Goal: Information Seeking & Learning: Learn about a topic

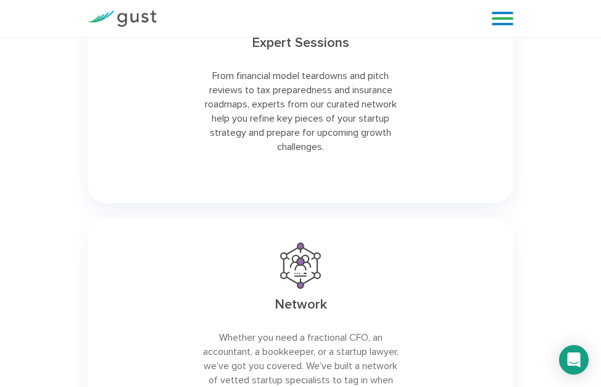
scroll to position [2448, 0]
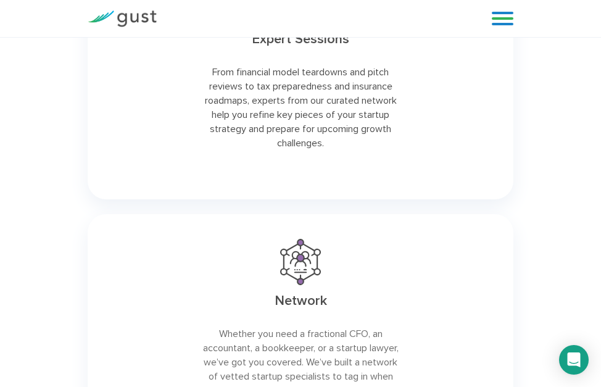
click at [503, 19] on link at bounding box center [503, 18] width 22 height 19
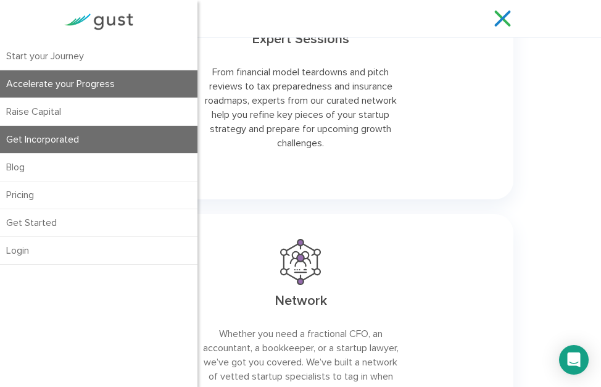
click at [51, 138] on link "Get Incorporated" at bounding box center [98, 139] width 197 height 27
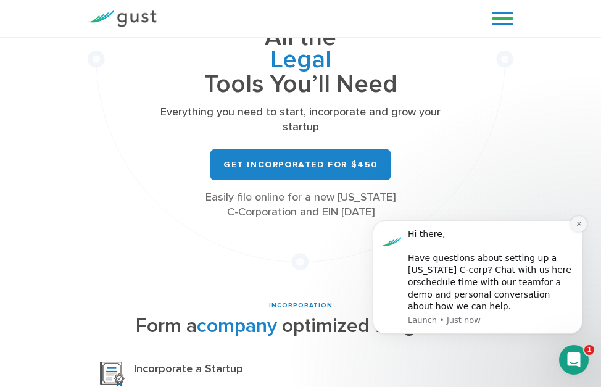
click at [579, 222] on icon "Dismiss notification" at bounding box center [579, 223] width 7 height 7
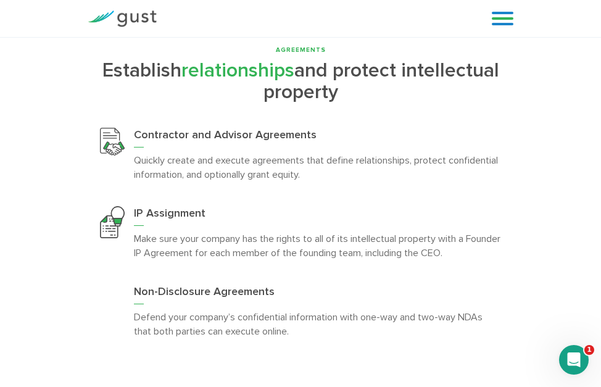
scroll to position [3329, 0]
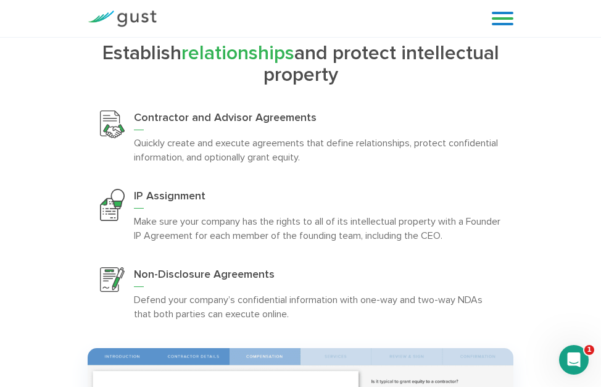
click at [499, 17] on link at bounding box center [503, 18] width 22 height 19
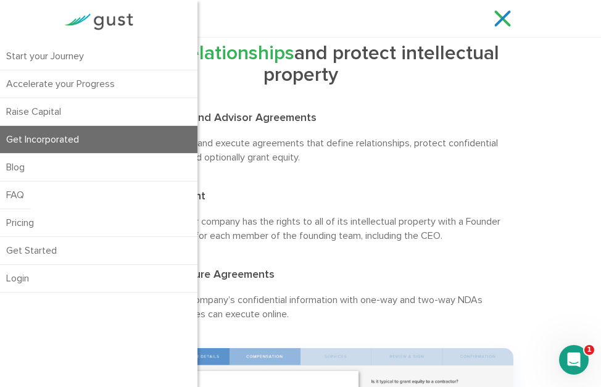
click at [335, 121] on h3 "Contractor and Advisor Agreements" at bounding box center [317, 120] width 367 height 20
click at [242, 52] on span "relationships" at bounding box center [237, 52] width 113 height 23
click at [499, 16] on link at bounding box center [503, 18] width 22 height 19
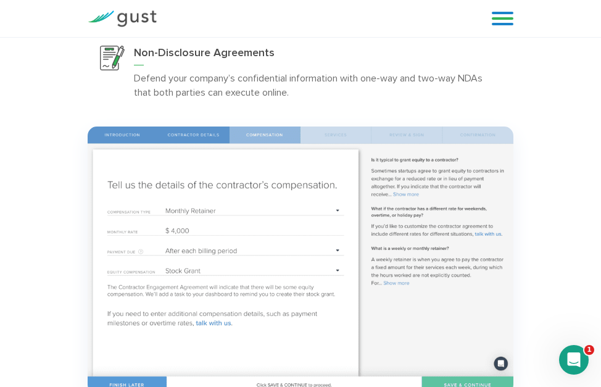
scroll to position [3561, 0]
